Goal: Task Accomplishment & Management: Use online tool/utility

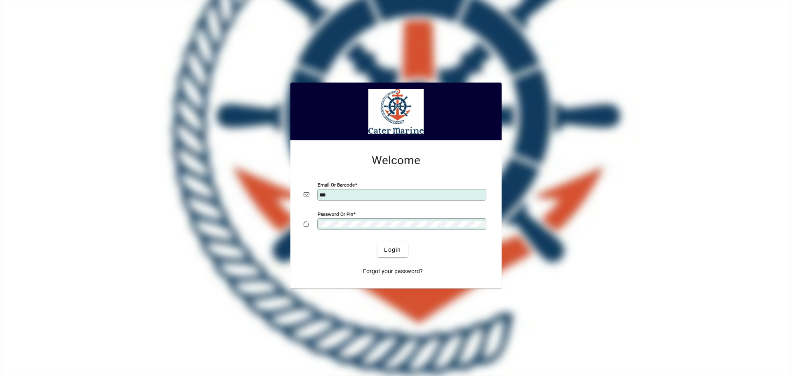
type input "**********"
click at [391, 249] on span "Login" at bounding box center [392, 249] width 17 height 9
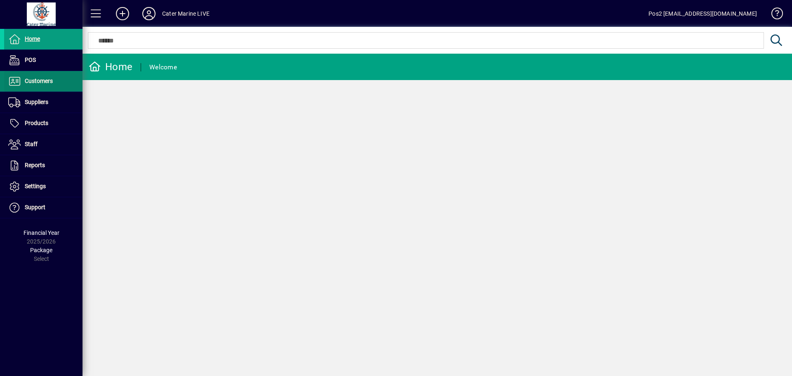
click at [50, 83] on span "Customers" at bounding box center [39, 81] width 28 height 7
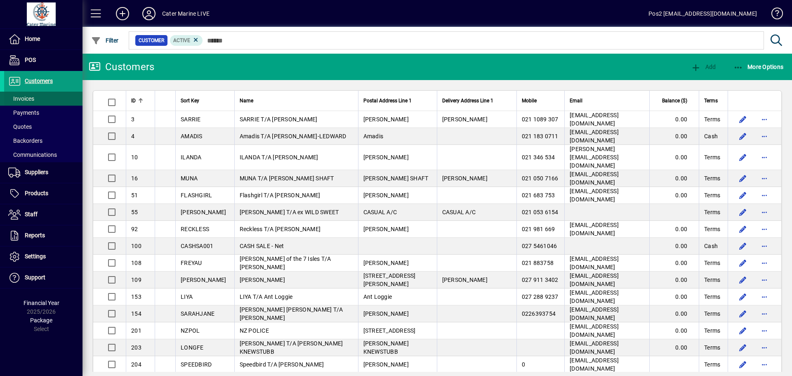
click at [29, 97] on span "Invoices" at bounding box center [21, 98] width 26 height 7
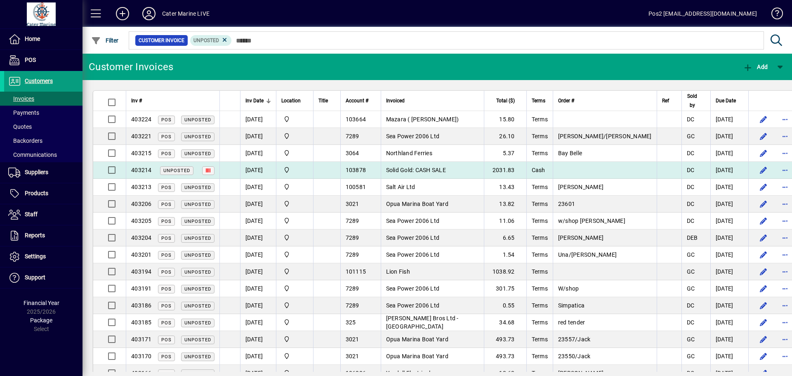
click at [473, 170] on td "Solid Gold: CASH SALE" at bounding box center [432, 170] width 103 height 17
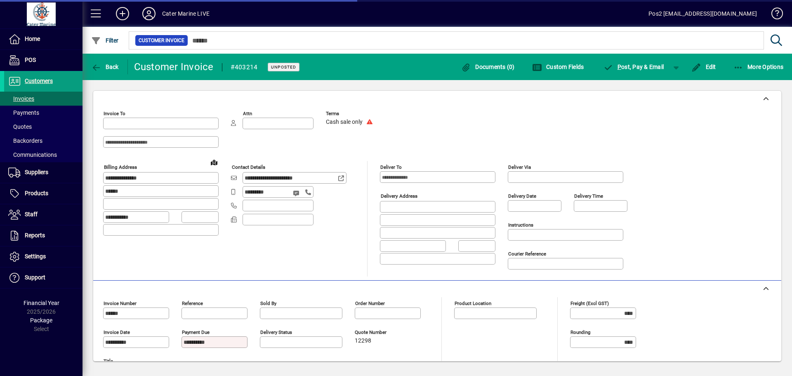
type input "**********"
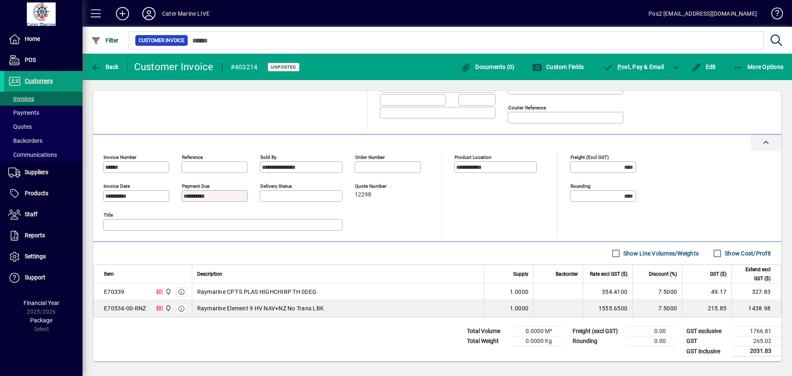
scroll to position [149, 0]
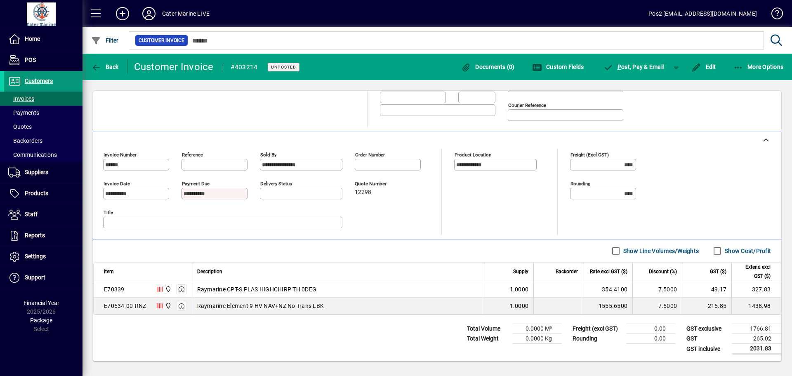
click at [43, 80] on span "Customers" at bounding box center [39, 81] width 28 height 7
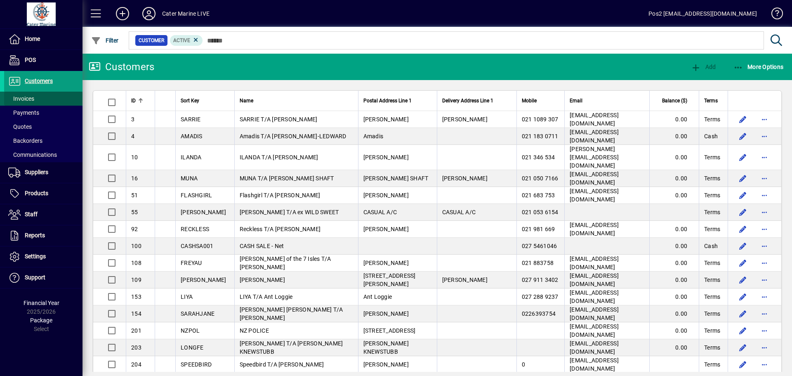
click at [20, 99] on span "Invoices" at bounding box center [21, 98] width 26 height 7
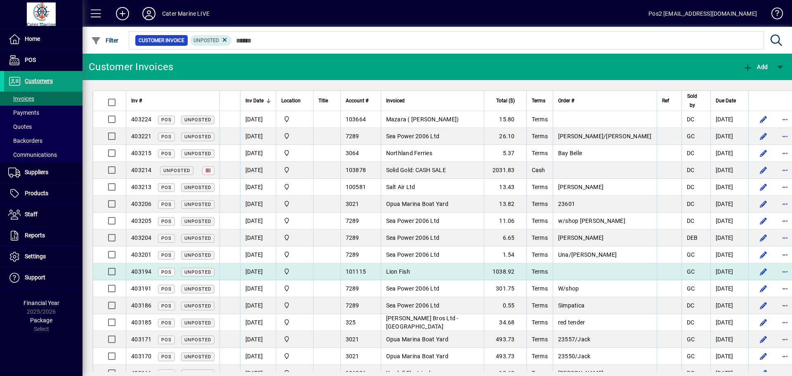
click at [475, 275] on td "Lion Fish" at bounding box center [432, 271] width 103 height 17
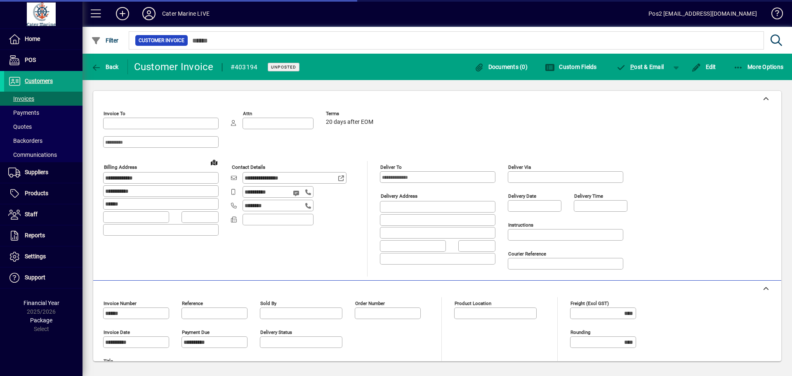
type input "**********"
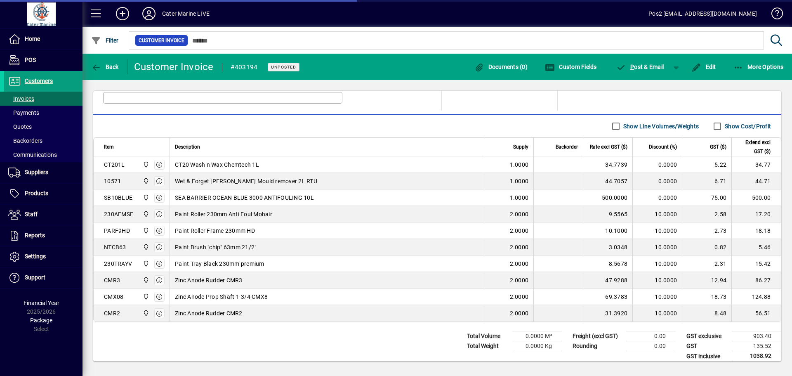
scroll to position [281, 0]
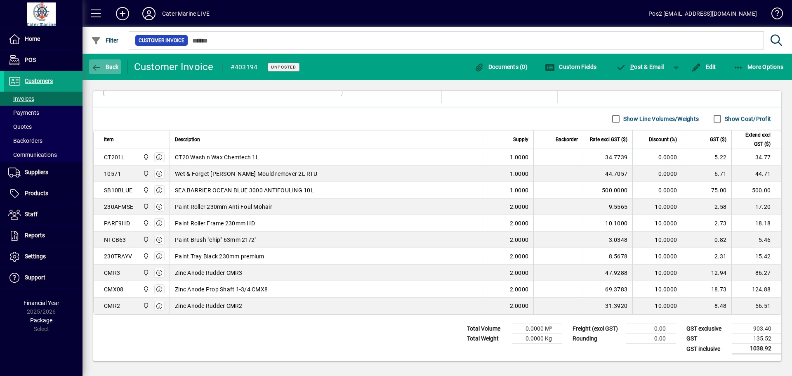
click at [112, 66] on span "Back" at bounding box center [105, 67] width 28 height 7
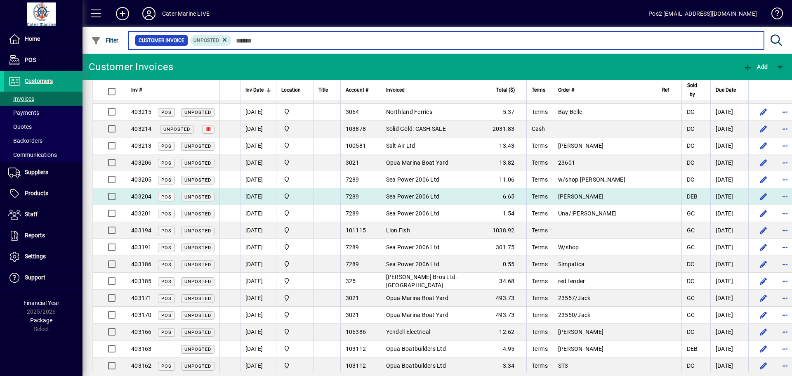
scroll to position [83, 0]
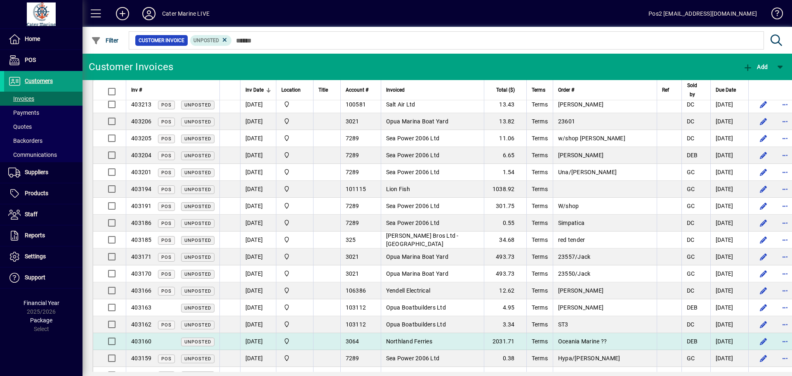
click at [484, 339] on td "Northland Ferries" at bounding box center [432, 341] width 103 height 17
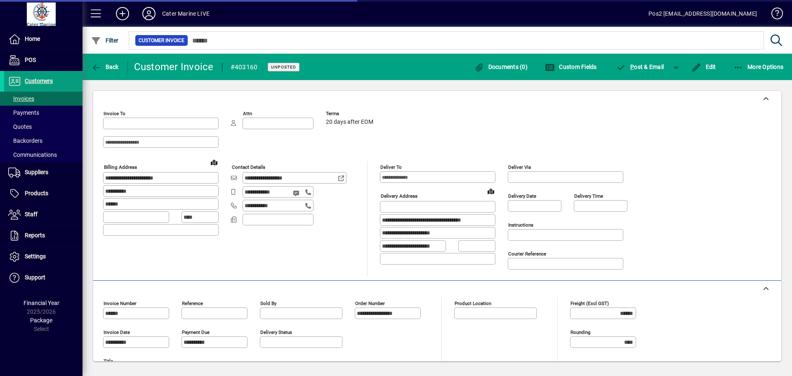
type input "**********"
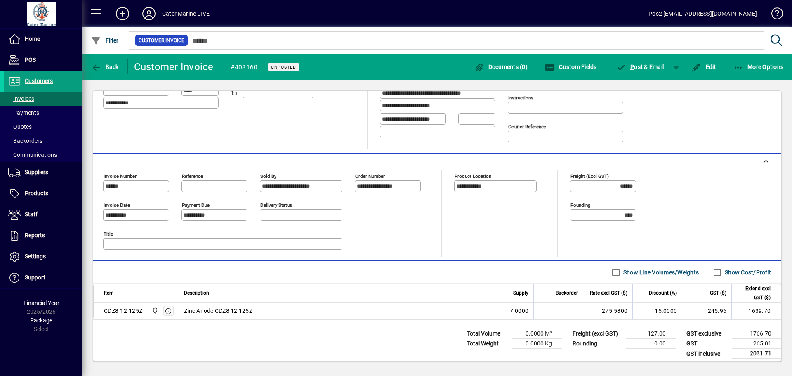
scroll to position [132, 0]
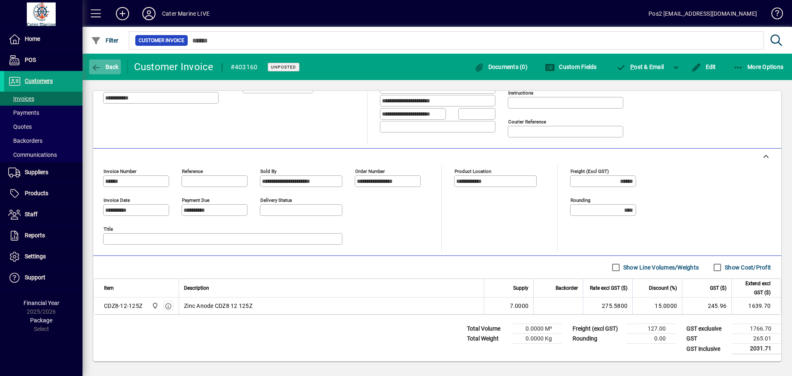
click at [99, 66] on icon "button" at bounding box center [96, 68] width 10 height 8
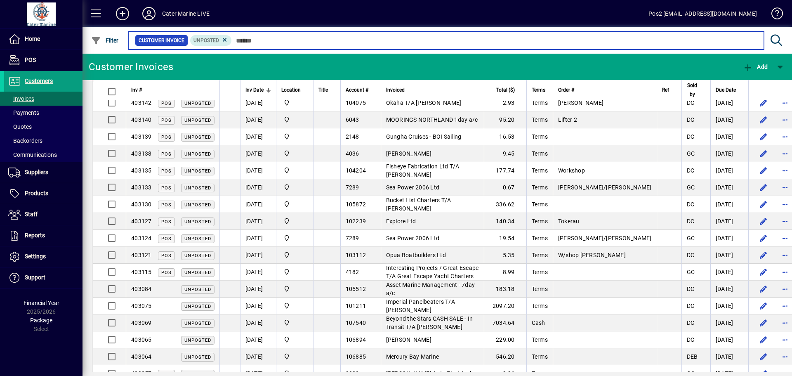
scroll to position [495, 0]
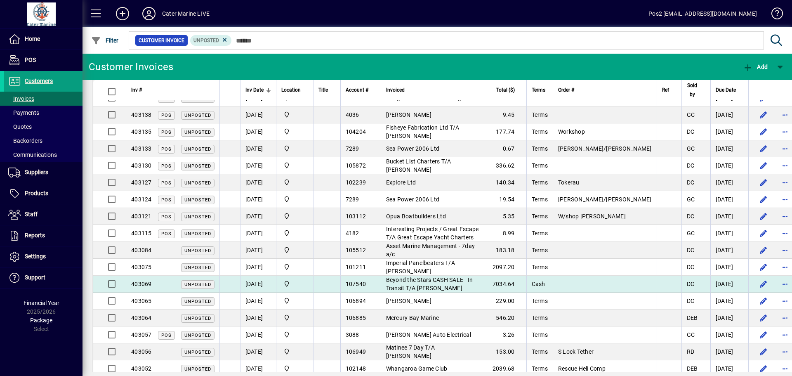
click at [481, 284] on td "Beyond the Stars CASH SALE - In Transit T/A [PERSON_NAME]" at bounding box center [432, 284] width 103 height 17
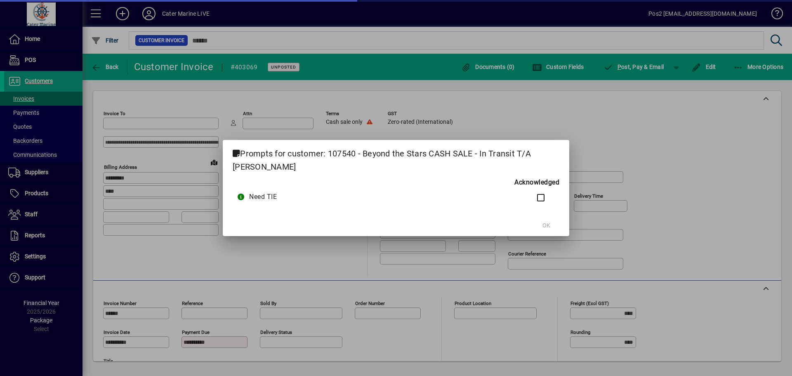
type input "**********"
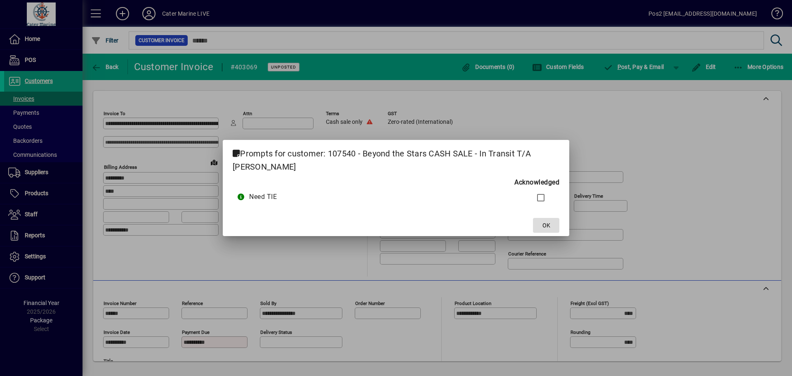
click at [545, 225] on span "OK" at bounding box center [547, 225] width 8 height 9
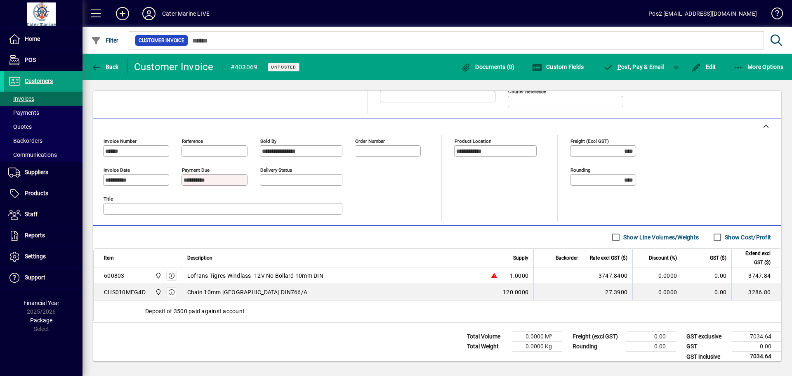
scroll to position [165, 0]
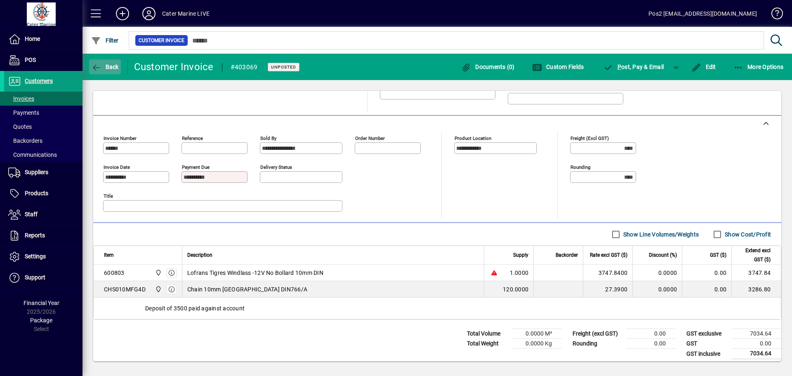
click at [105, 70] on span "button" at bounding box center [105, 67] width 32 height 20
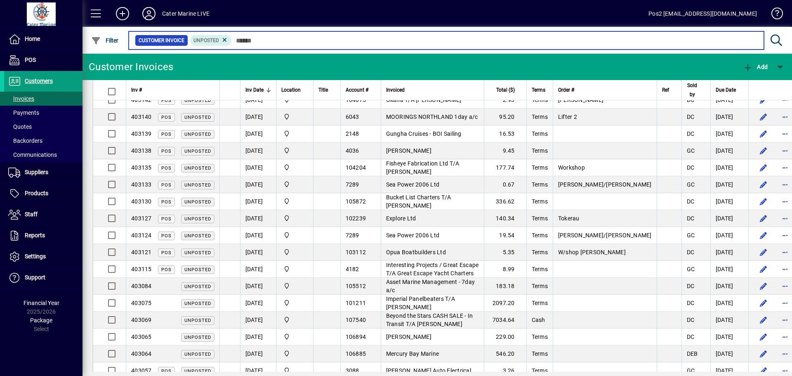
scroll to position [536, 0]
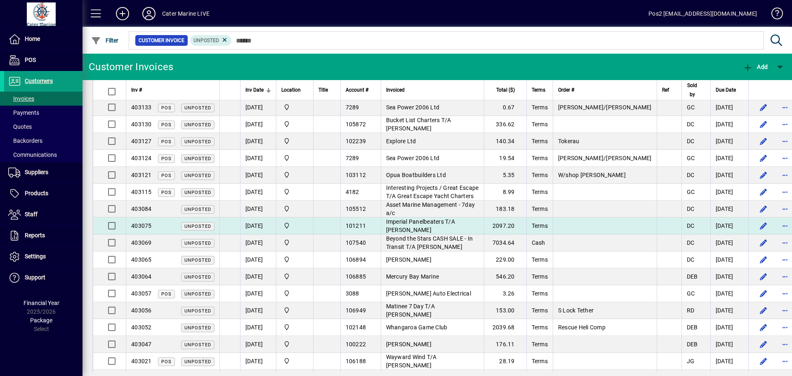
click at [432, 222] on td "Imperial Panelbeaters T/A [PERSON_NAME]" at bounding box center [432, 225] width 103 height 17
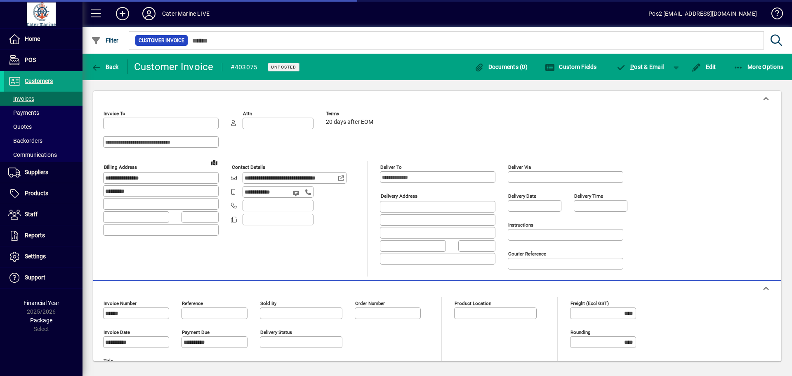
type input "**********"
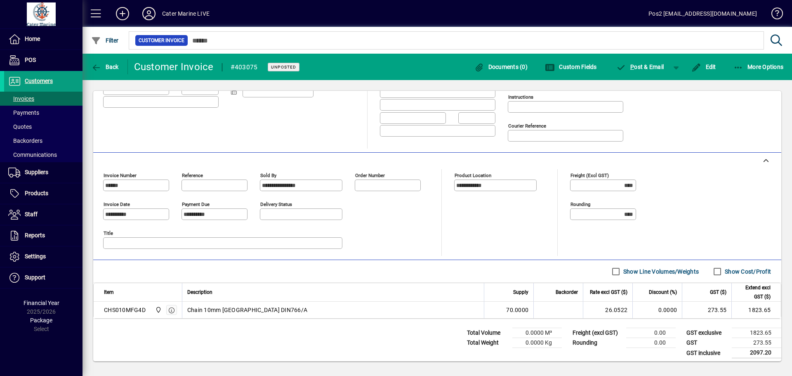
scroll to position [132, 0]
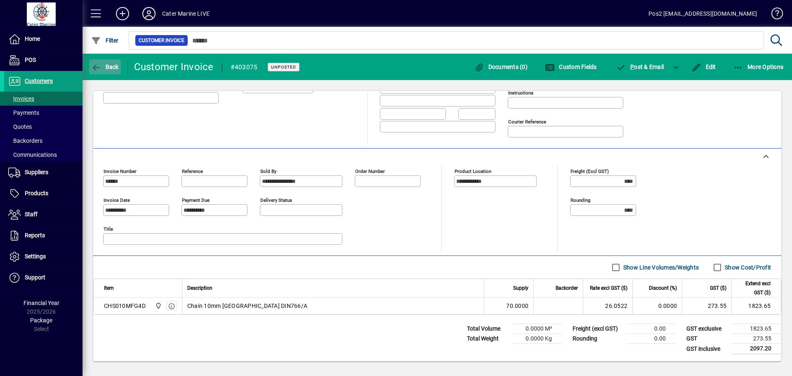
click at [114, 71] on span "button" at bounding box center [105, 67] width 32 height 20
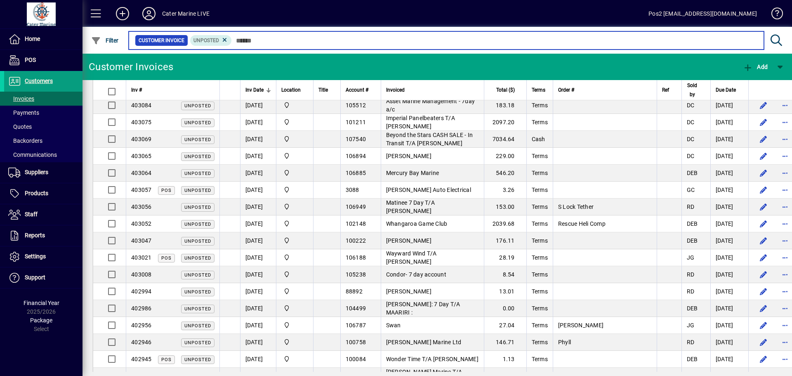
scroll to position [660, 0]
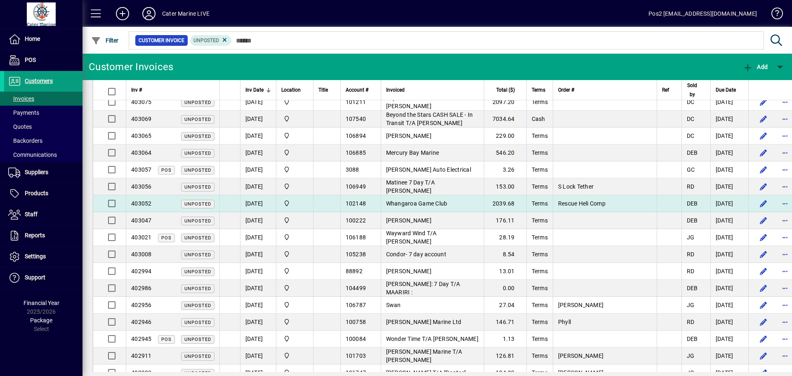
click at [442, 202] on span "Whangaroa Game Club" at bounding box center [416, 203] width 61 height 7
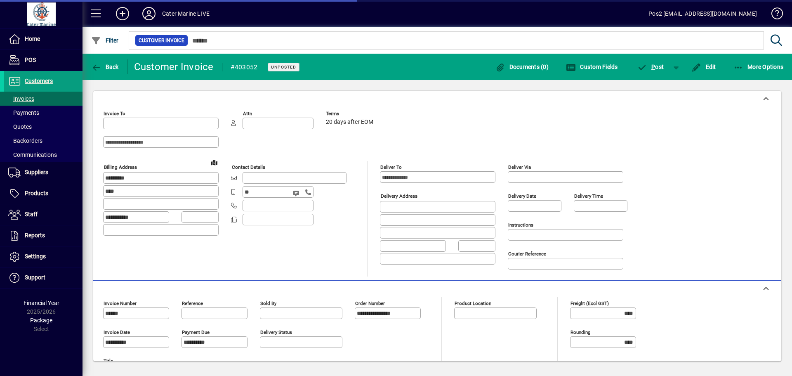
type input "**********"
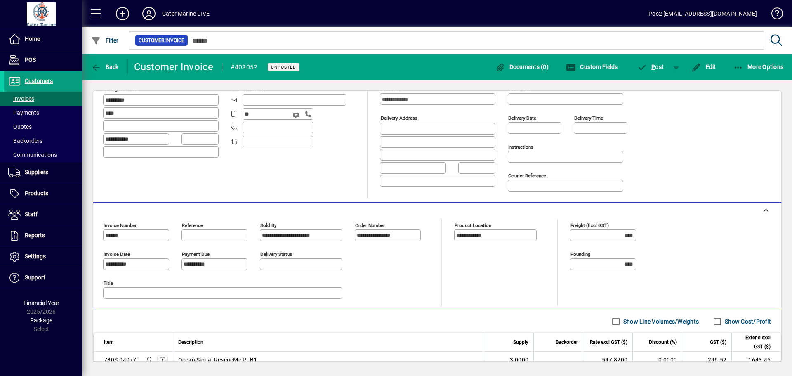
scroll to position [124, 0]
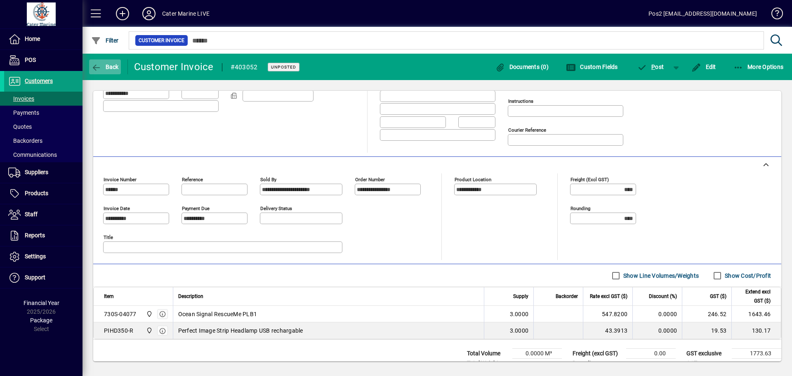
click at [111, 68] on span "Back" at bounding box center [105, 67] width 28 height 7
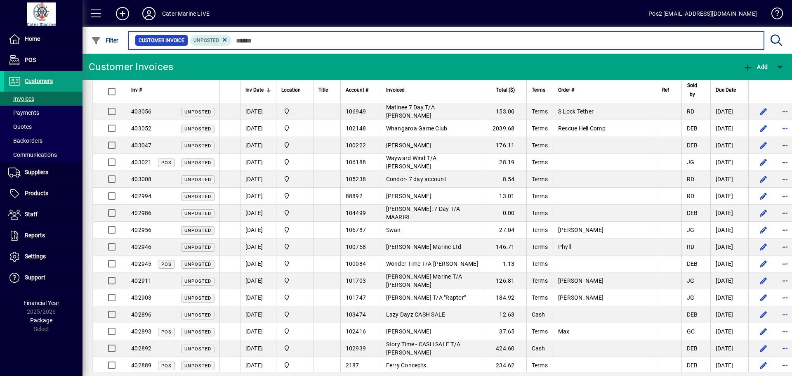
scroll to position [743, 0]
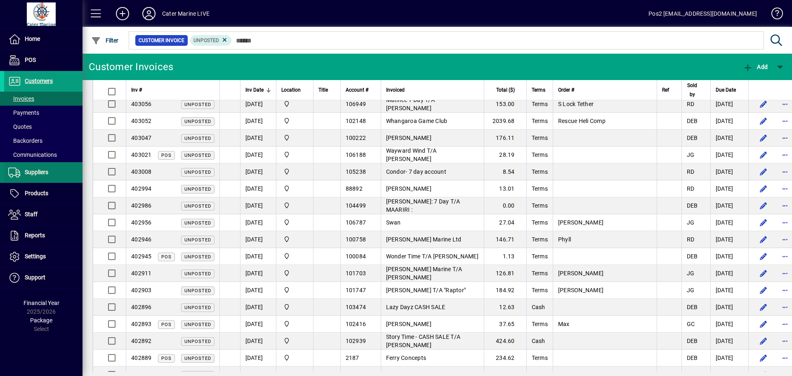
click at [38, 171] on span "Suppliers" at bounding box center [37, 172] width 24 height 7
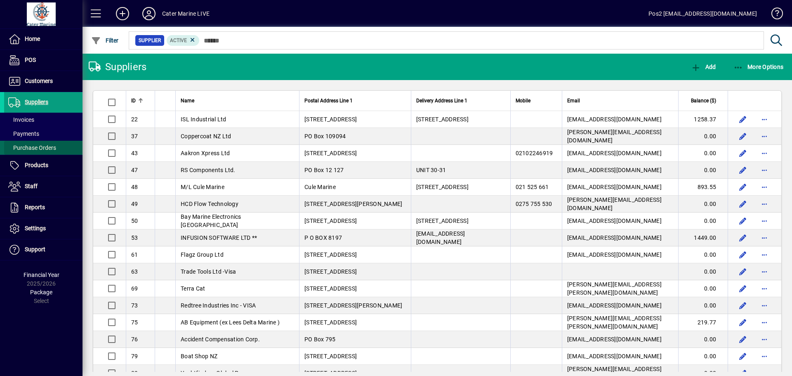
click at [40, 150] on span "Purchase Orders" at bounding box center [32, 147] width 48 height 7
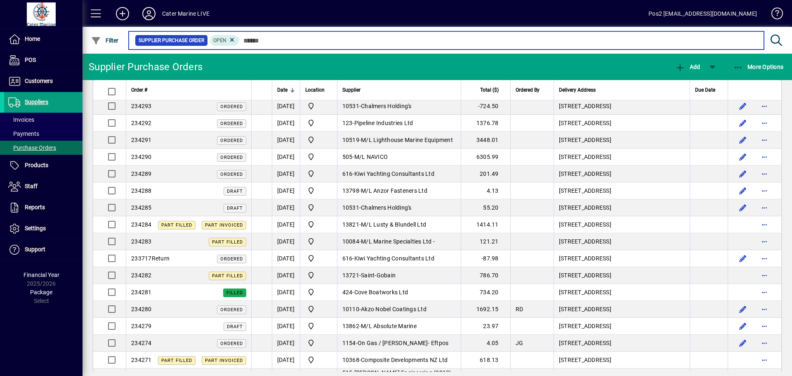
scroll to position [83, 0]
